Goal: Book appointment/travel/reservation

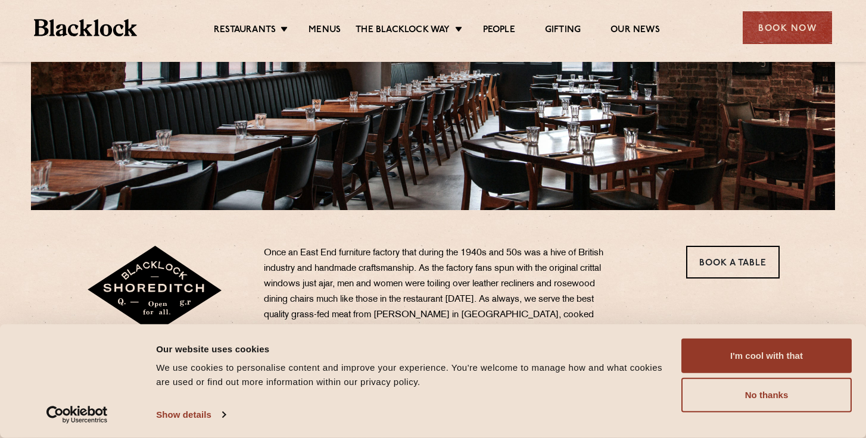
scroll to position [221, 0]
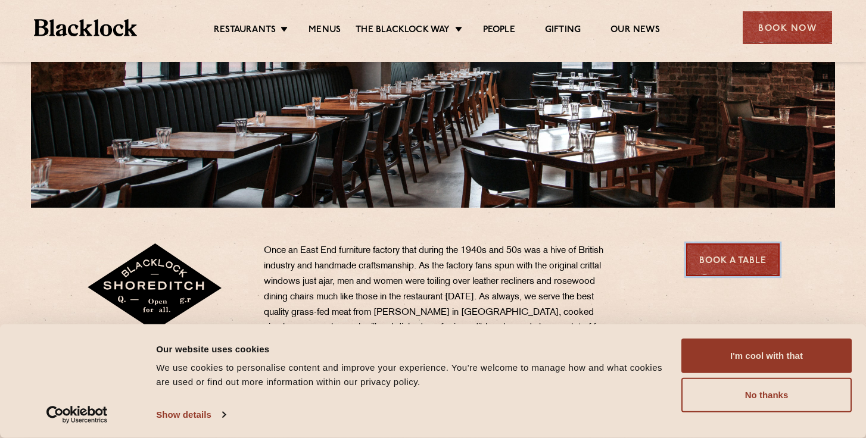
click at [717, 258] on link "Book a Table" at bounding box center [732, 260] width 93 height 33
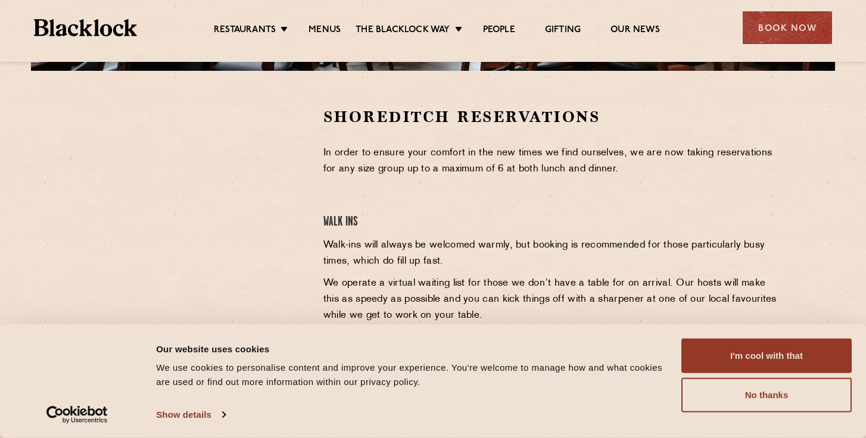
scroll to position [354, 0]
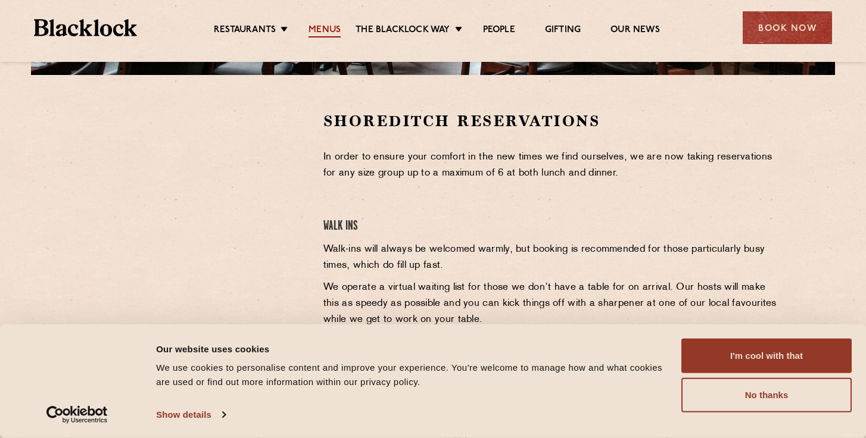
click at [328, 27] on link "Menus" at bounding box center [324, 30] width 32 height 13
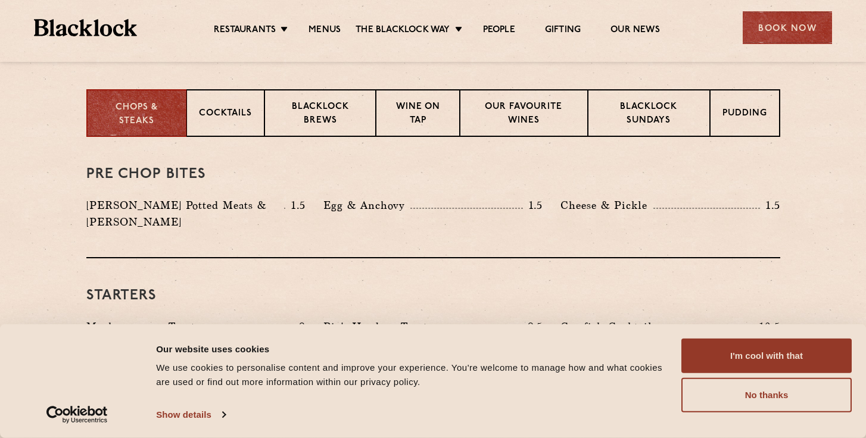
scroll to position [466, 0]
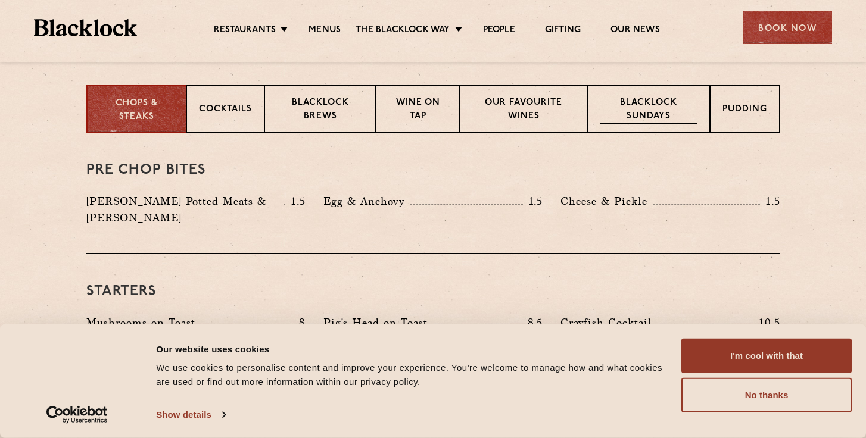
click at [641, 105] on p "Blacklock Sundays" at bounding box center [648, 110] width 96 height 28
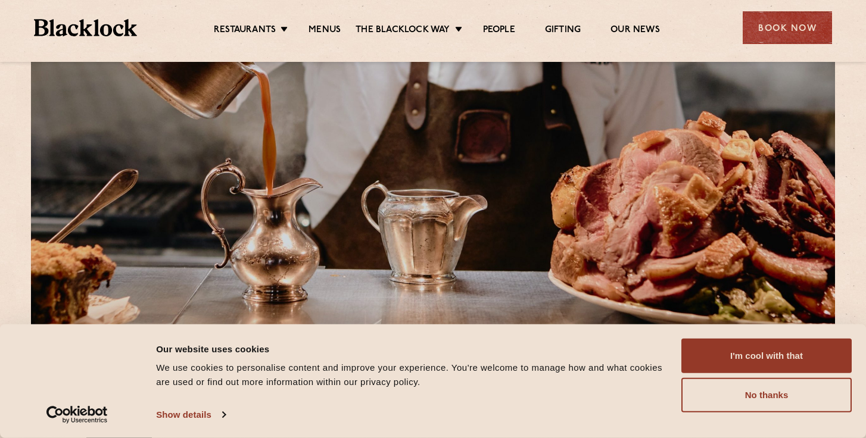
scroll to position [0, 0]
